Goal: Task Accomplishment & Management: Manage account settings

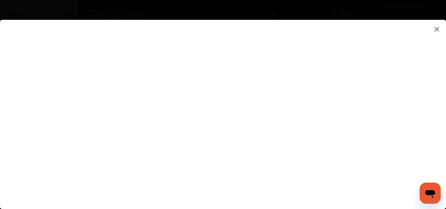
click at [435, 28] on img at bounding box center [437, 29] width 8 height 8
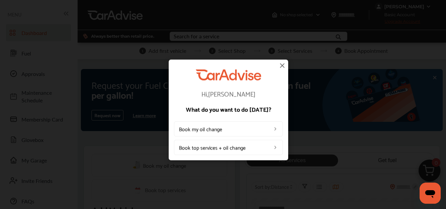
click at [283, 66] on img at bounding box center [282, 65] width 8 height 8
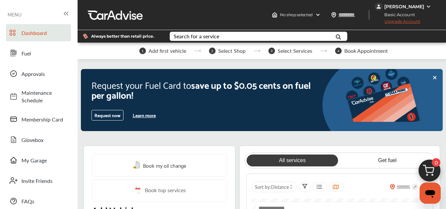
click at [409, 5] on div "[PERSON_NAME]" at bounding box center [404, 7] width 40 height 6
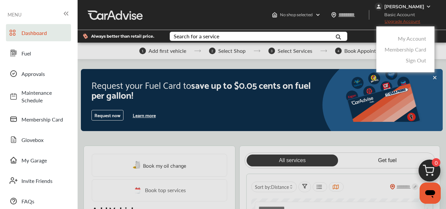
click at [411, 57] on link "Sign Out" at bounding box center [416, 60] width 20 height 8
